Goal: Task Accomplishment & Management: Manage account settings

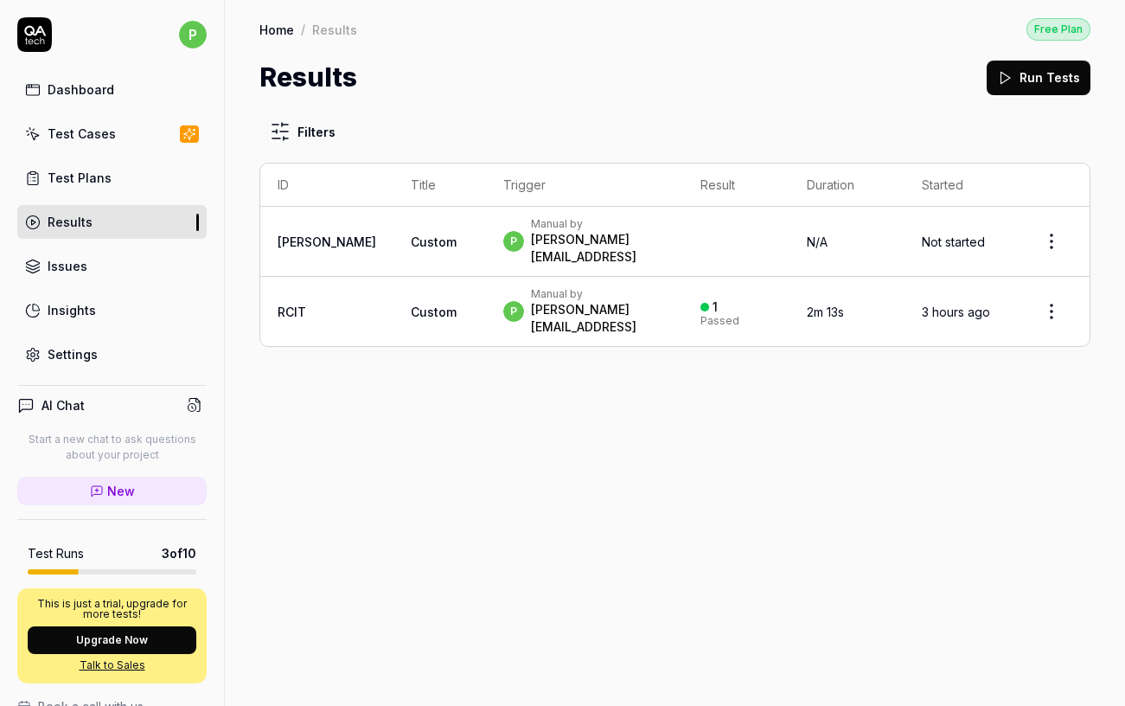
click at [666, 132] on div "Filters ID Title Trigger Result Duration Started COON Custom p Manual by pulkit…" at bounding box center [675, 230] width 831 height 233
click at [1055, 232] on html "p Dashboard Test Cases Test Plans Results Issues Insights Settings AI Chat Star…" at bounding box center [562, 353] width 1125 height 706
click at [423, 202] on html "p Dashboard Test Cases Test Plans Results Issues Insights Settings AI Chat Star…" at bounding box center [562, 353] width 1125 height 706
click at [530, 215] on td "p Manual by [PERSON_NAME][EMAIL_ADDRESS]" at bounding box center [584, 242] width 196 height 70
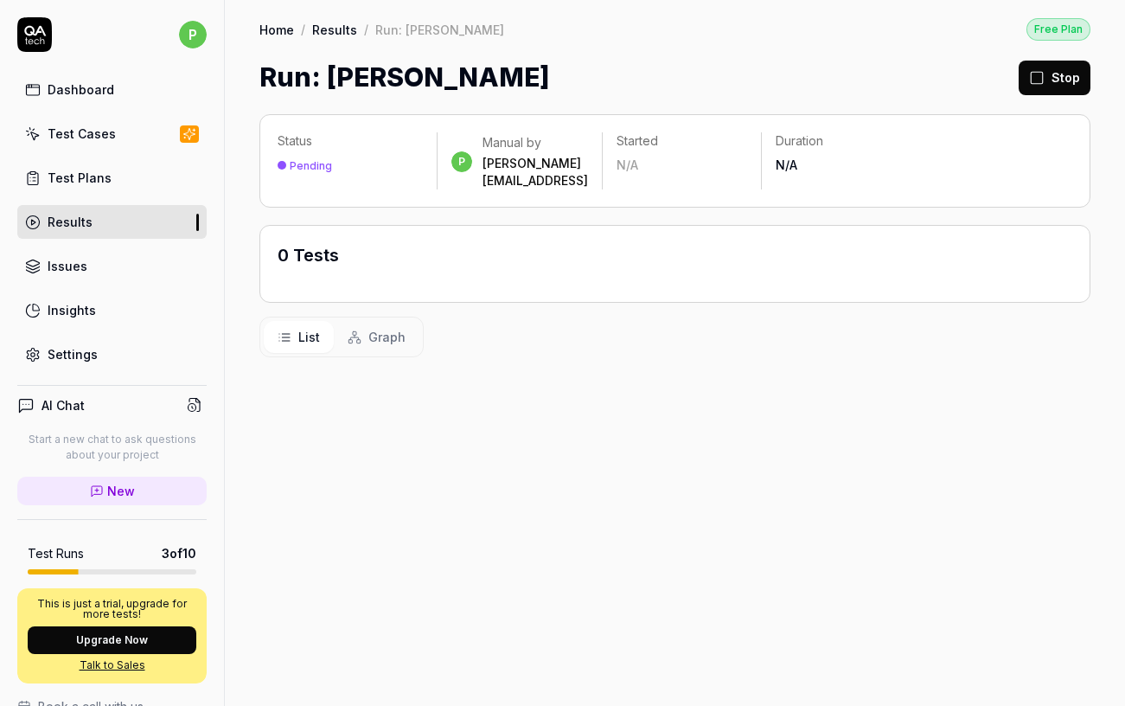
click at [592, 243] on div "0 Tests" at bounding box center [546, 264] width 536 height 42
click at [1053, 94] on div "Stop" at bounding box center [1055, 77] width 72 height 39
click at [1053, 74] on button "Stop" at bounding box center [1055, 78] width 72 height 35
click at [83, 86] on div "Dashboard" at bounding box center [81, 89] width 67 height 18
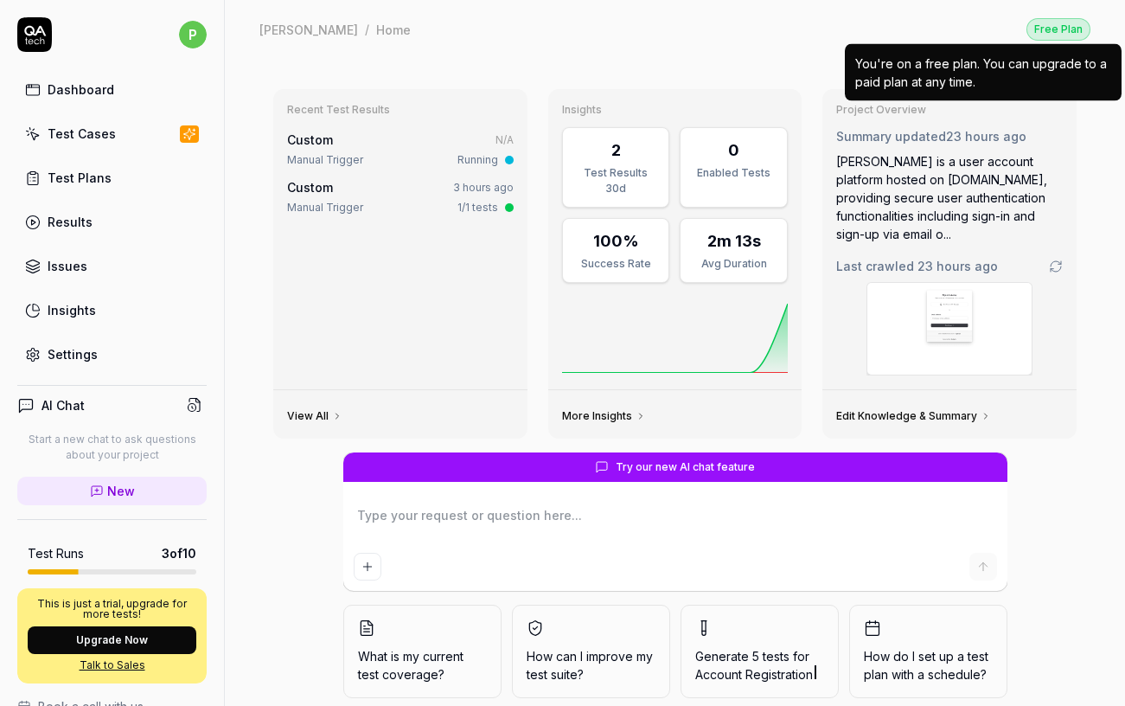
click at [1046, 29] on div "Free Plan" at bounding box center [1059, 29] width 64 height 22
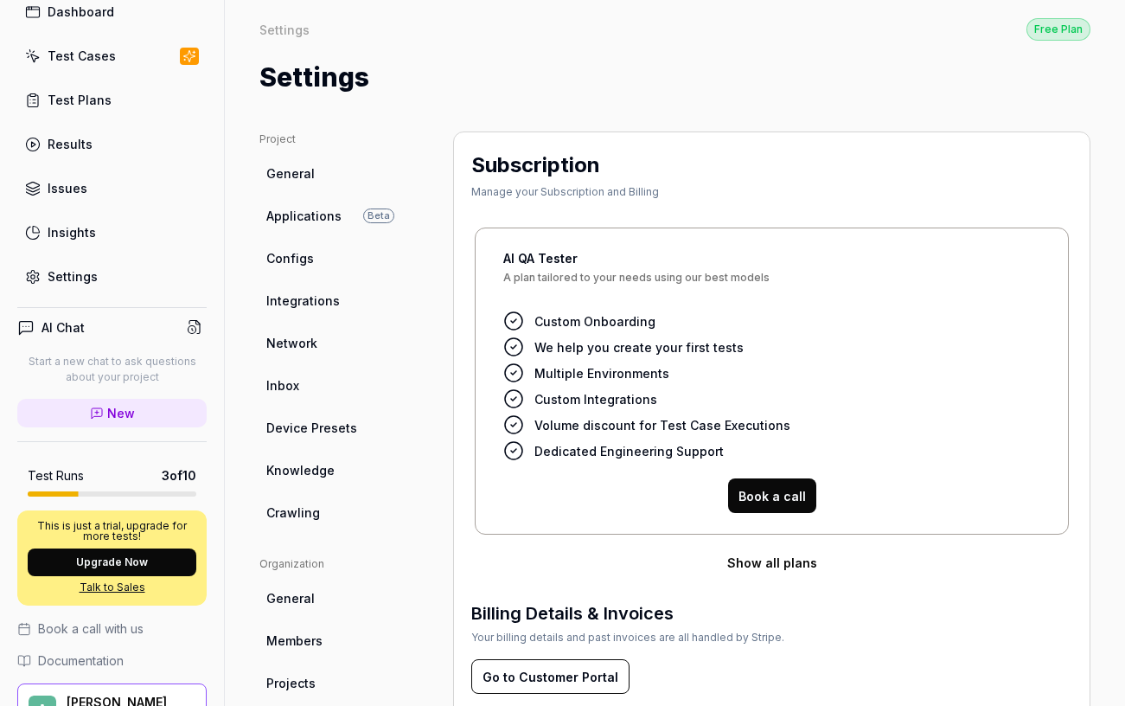
scroll to position [174, 0]
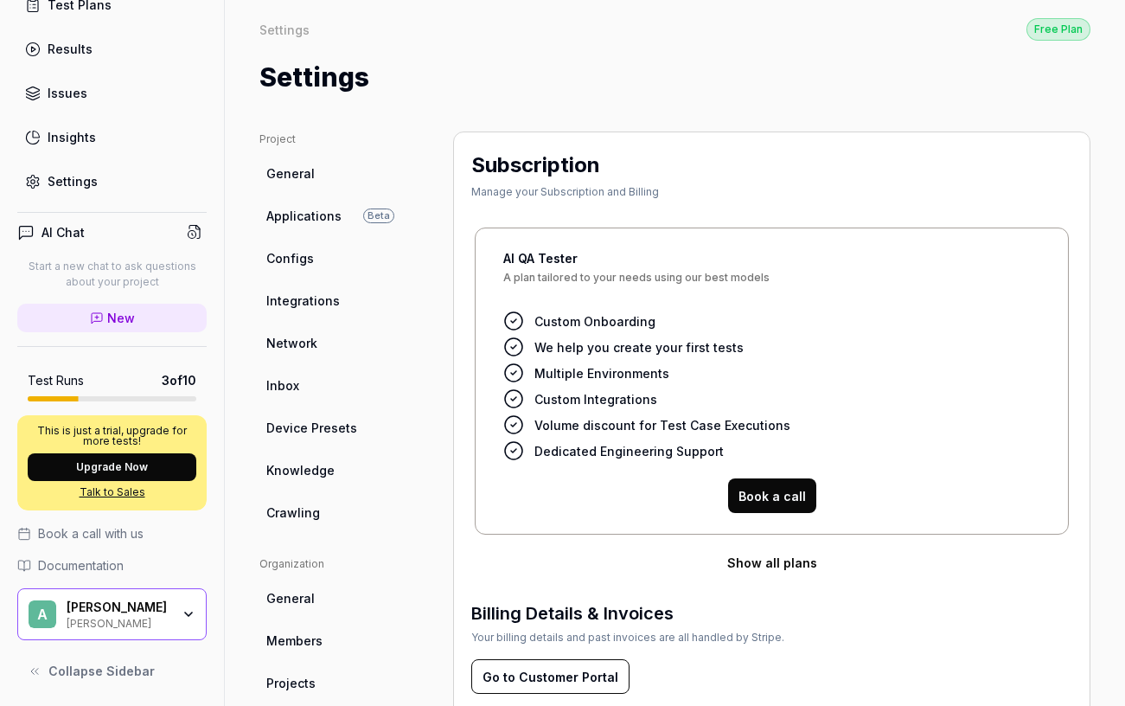
click at [189, 613] on icon "button" at bounding box center [189, 614] width 14 height 14
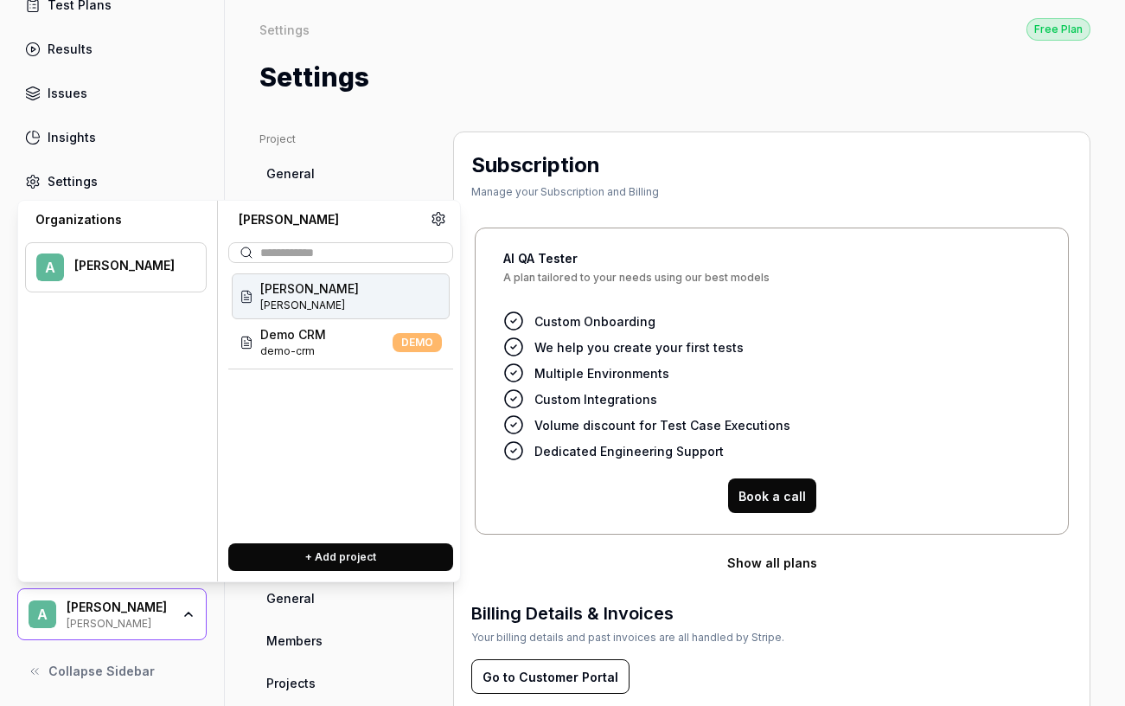
click at [189, 613] on icon "button" at bounding box center [188, 613] width 7 height 3
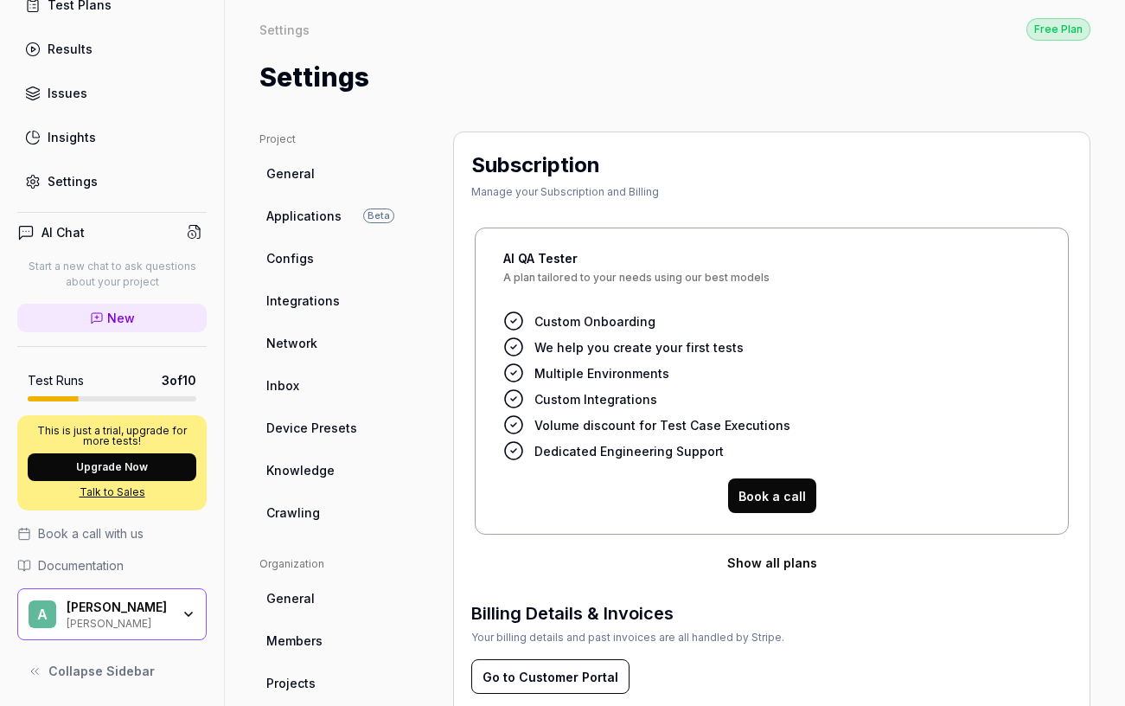
click at [35, 671] on icon at bounding box center [36, 671] width 3 height 6
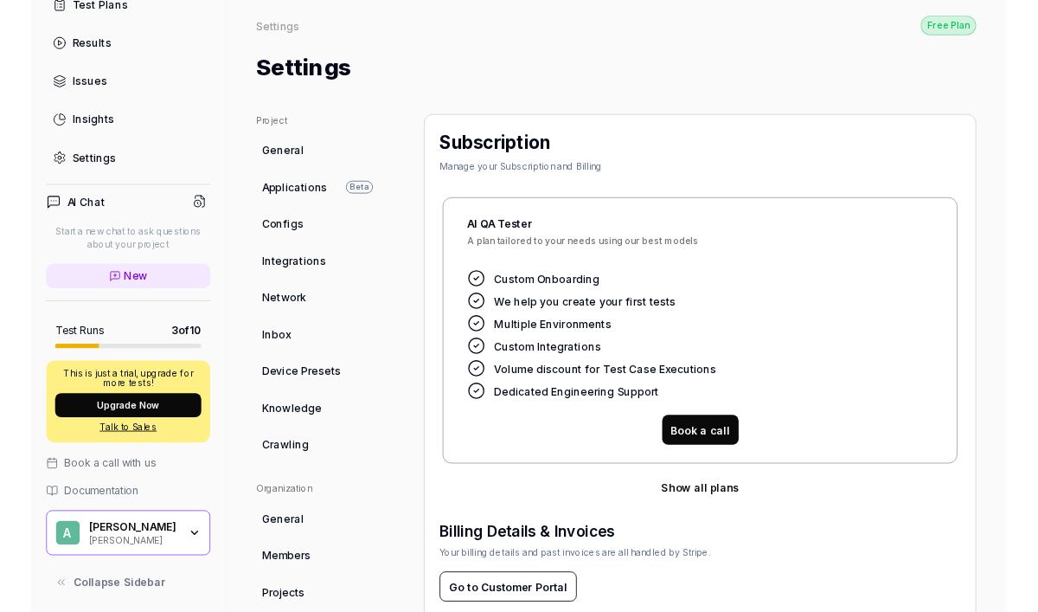
scroll to position [0, 0]
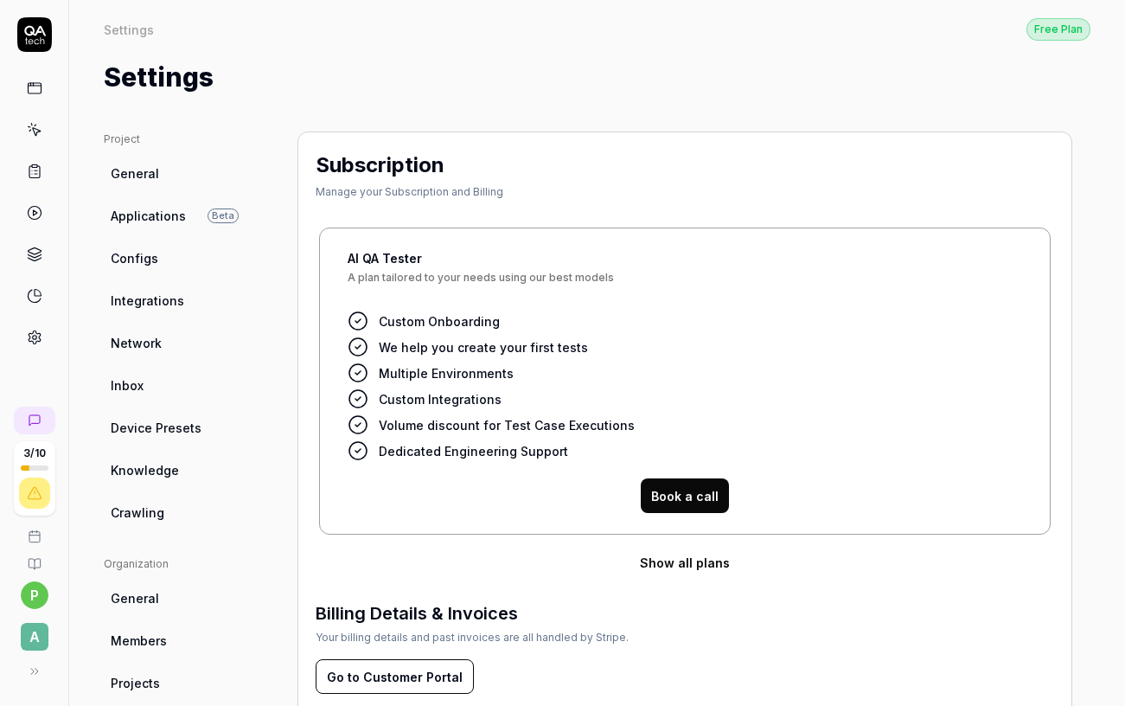
click at [35, 671] on icon at bounding box center [35, 671] width 14 height 14
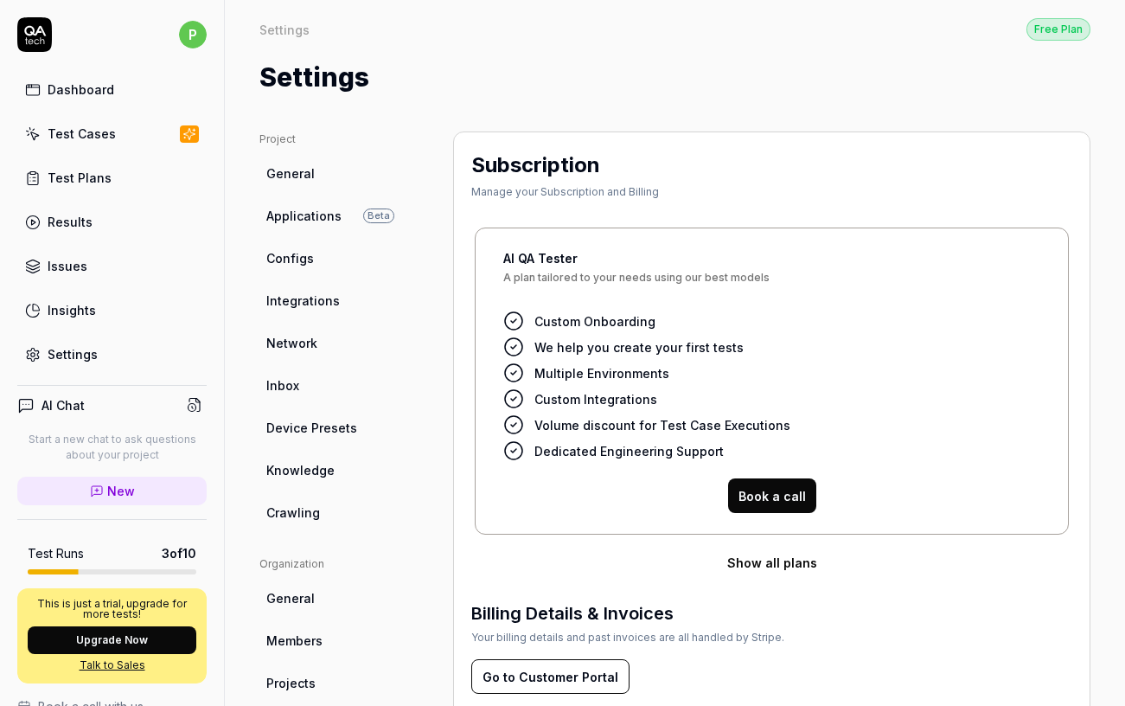
click at [61, 309] on div "Insights" at bounding box center [72, 310] width 48 height 18
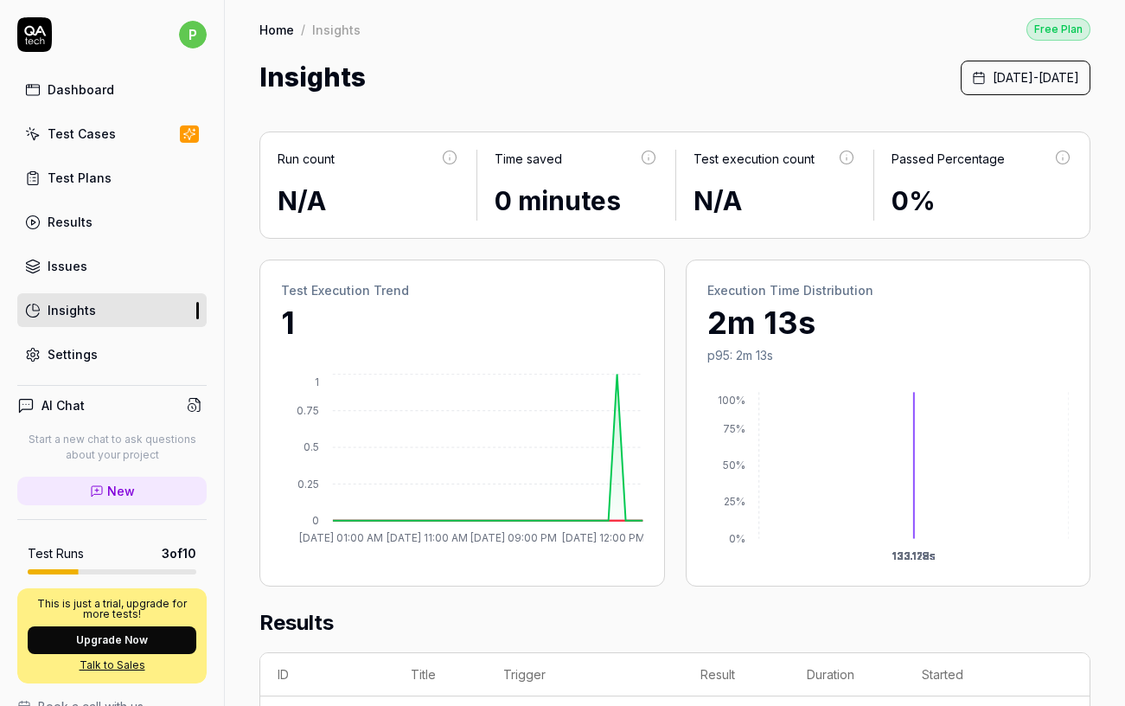
click at [82, 89] on div "Dashboard" at bounding box center [81, 89] width 67 height 18
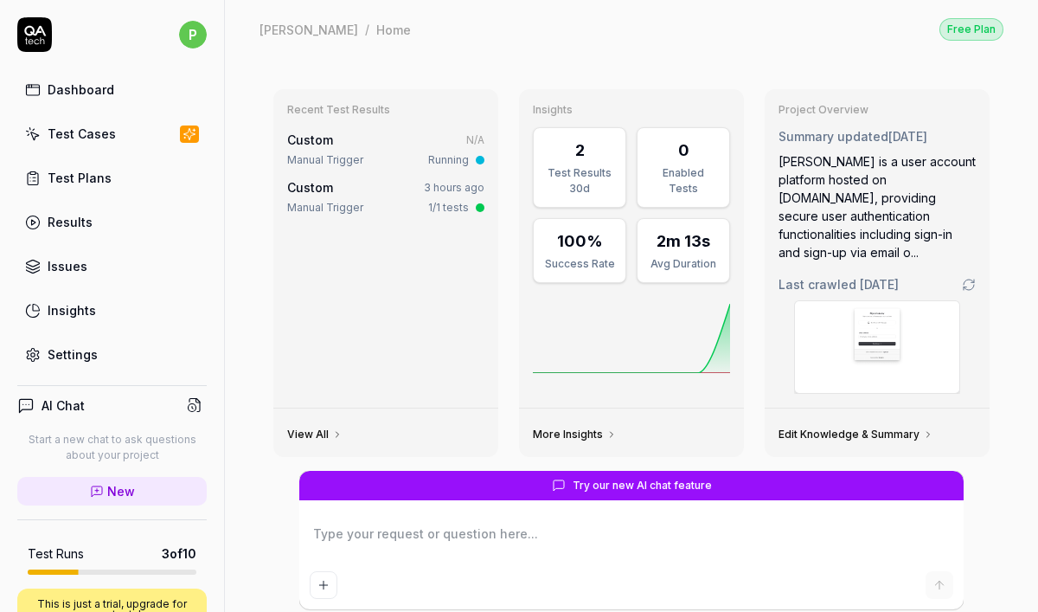
type textarea "*"
